Goal: Use online tool/utility

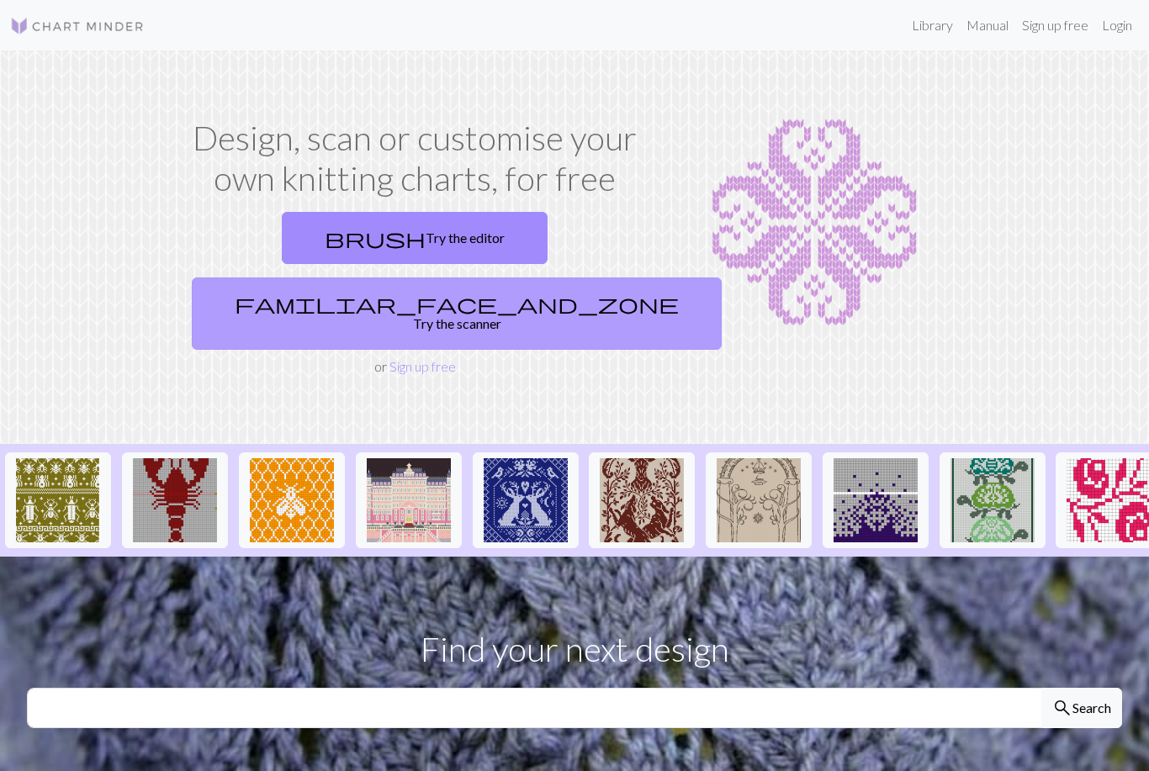
click at [535, 277] on link "familiar_face_and_zone Try the scanner" at bounding box center [457, 313] width 530 height 72
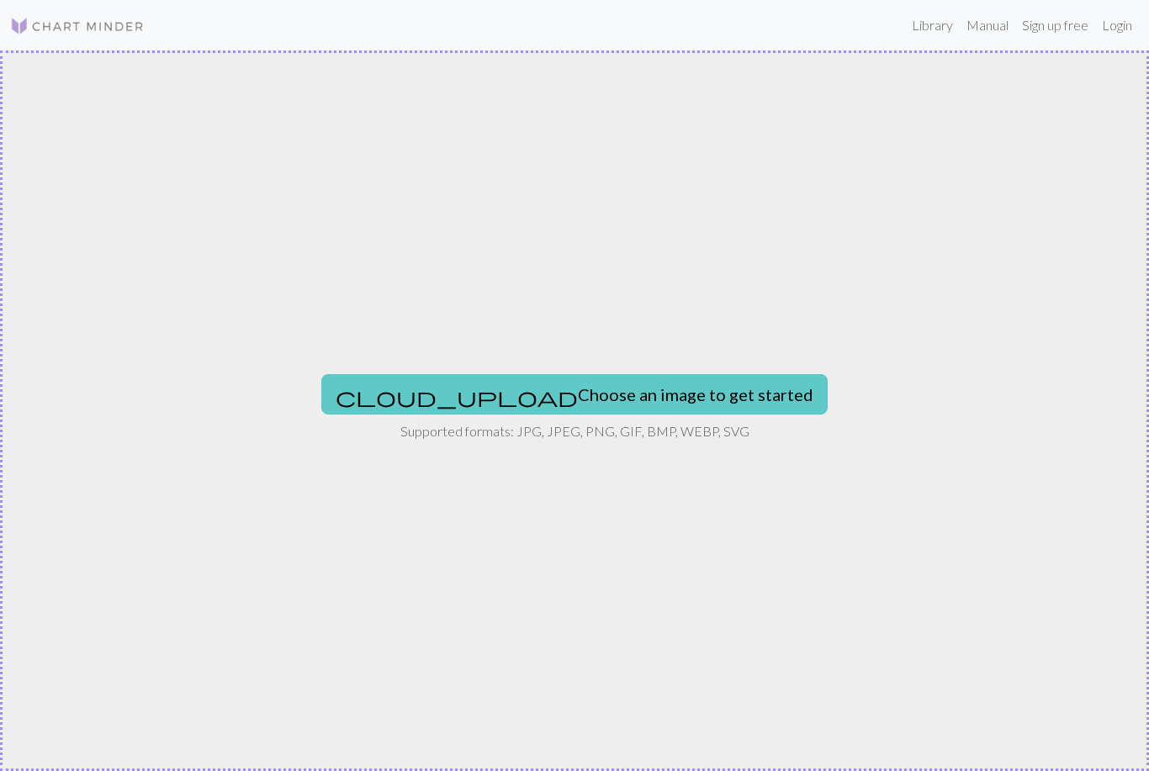
click at [662, 397] on button "cloud_upload Choose an image to get started" at bounding box center [574, 394] width 506 height 40
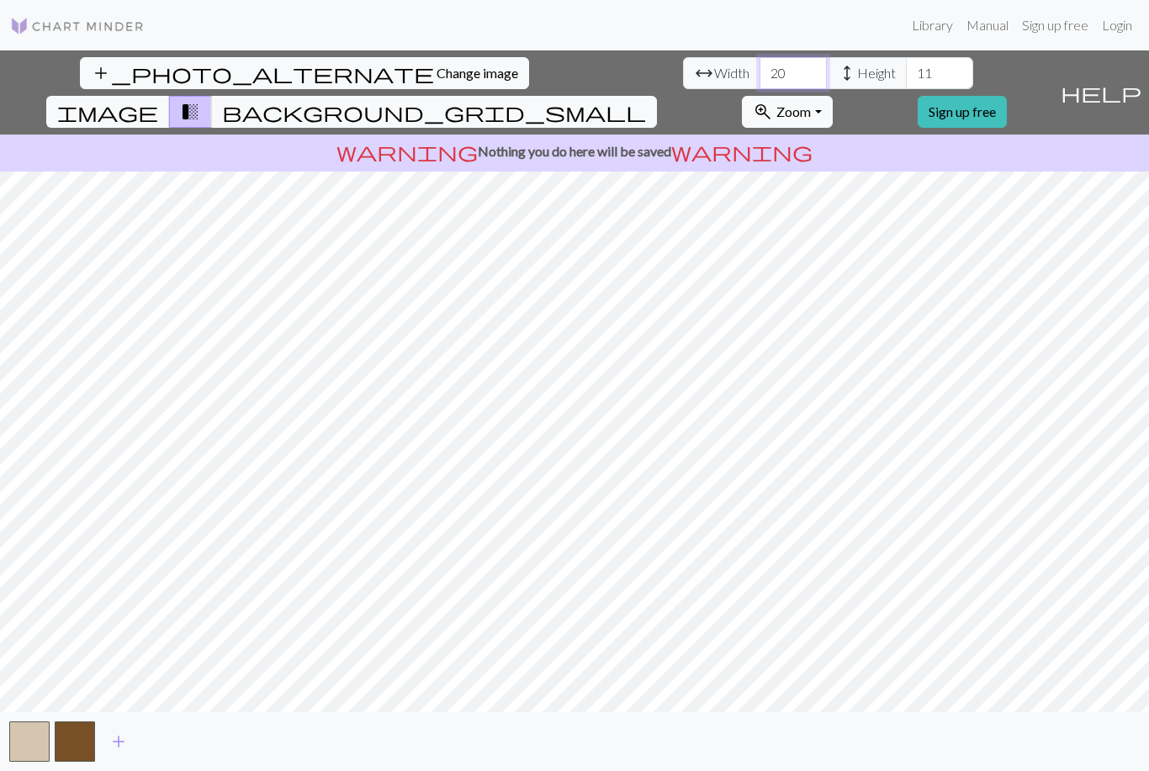
click at [759, 64] on input "20" at bounding box center [792, 73] width 67 height 32
type input "200"
click at [906, 76] on input "11" at bounding box center [939, 73] width 67 height 32
type input "1"
type input "300"
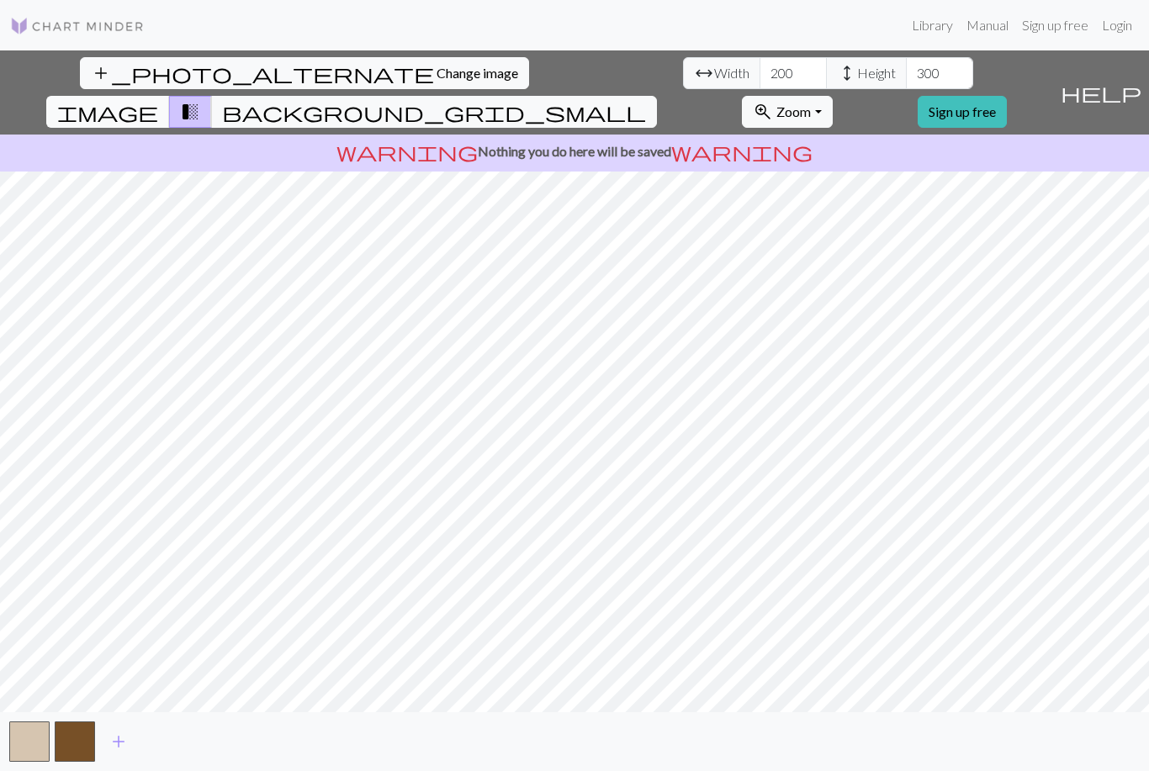
click at [158, 100] on span "image" at bounding box center [107, 112] width 101 height 24
click at [657, 96] on button "background_grid_small" at bounding box center [434, 112] width 446 height 32
